Goal: Task Accomplishment & Management: Manage account settings

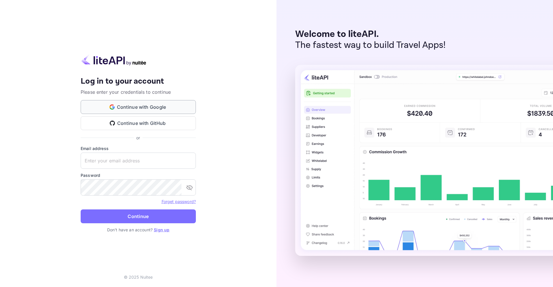
click at [163, 106] on button "Continue with Google" at bounding box center [138, 107] width 115 height 14
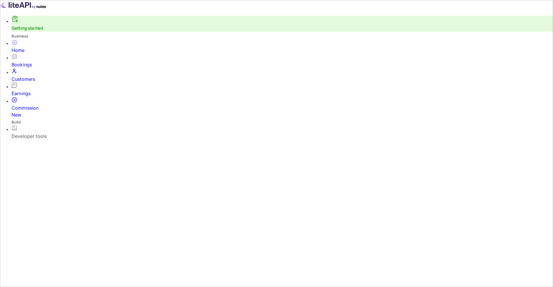
scroll to position [94, 151]
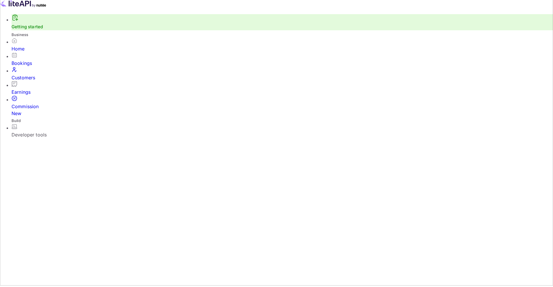
click at [29, 131] on div "Developer tools" at bounding box center [283, 134] width 542 height 7
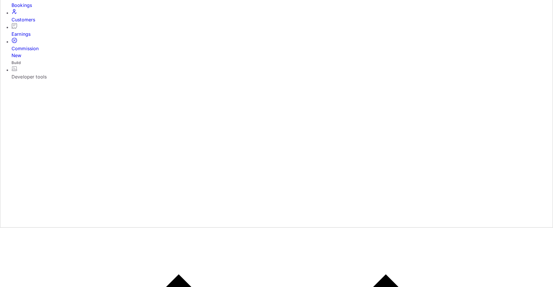
drag, startPoint x: 87, startPoint y: 158, endPoint x: 217, endPoint y: 163, distance: 130.0
drag, startPoint x: 140, startPoint y: 160, endPoint x: 91, endPoint y: 161, distance: 48.4
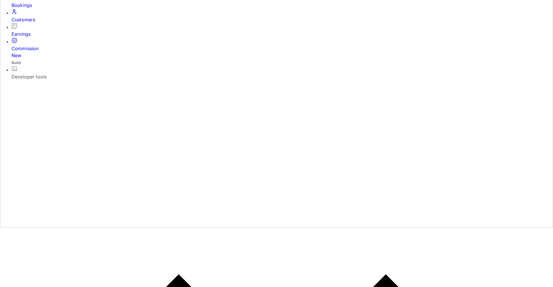
copy span "Sandbox – Public Key"
drag, startPoint x: 146, startPoint y: 181, endPoint x: 92, endPoint y: 181, distance: 54.2
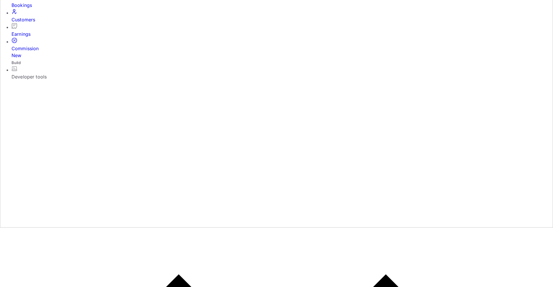
copy span "Sandbox Key – Private API Key"
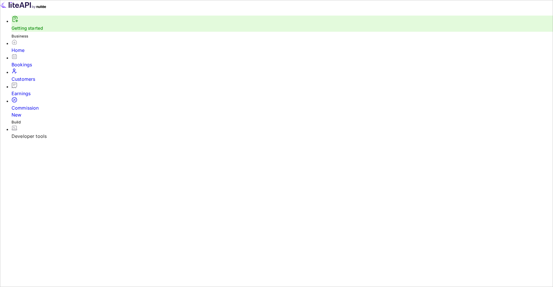
click at [35, 9] on img at bounding box center [23, 4] width 46 height 9
click at [29, 9] on img at bounding box center [23, 4] width 46 height 9
click at [30, 133] on div "Developer tools" at bounding box center [283, 136] width 542 height 7
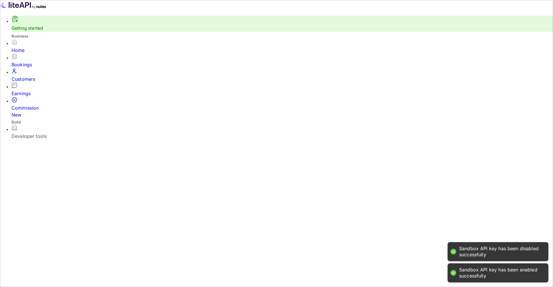
checkbox input "true"
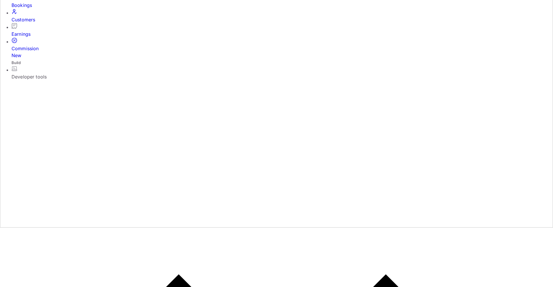
drag, startPoint x: 91, startPoint y: 159, endPoint x: 221, endPoint y: 181, distance: 132.1
copy tbody "Sandbox Key – Private API Key sand_67...641b"
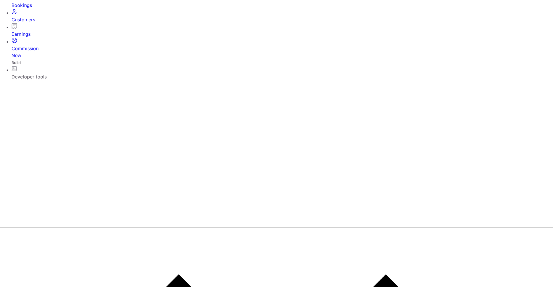
drag, startPoint x: 113, startPoint y: 159, endPoint x: 134, endPoint y: 158, distance: 21.4
copy span "Public Key"
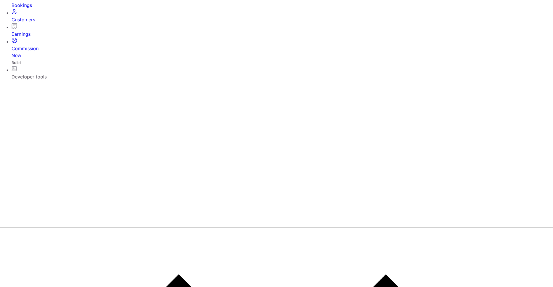
drag, startPoint x: 120, startPoint y: 179, endPoint x: 150, endPoint y: 179, distance: 30.5
copy span "Private API Key"
